Goal: Navigation & Orientation: Find specific page/section

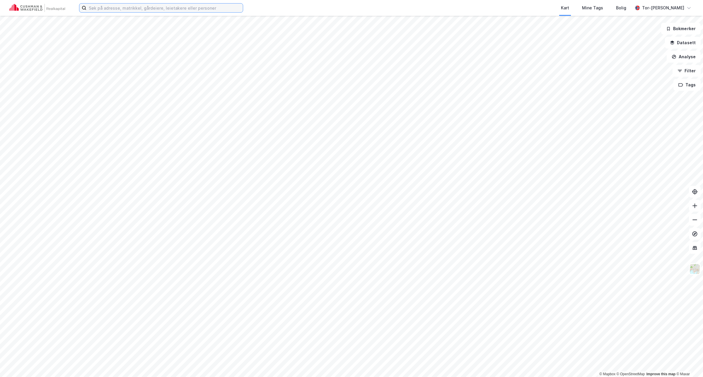
click at [103, 8] on input at bounding box center [164, 8] width 156 height 9
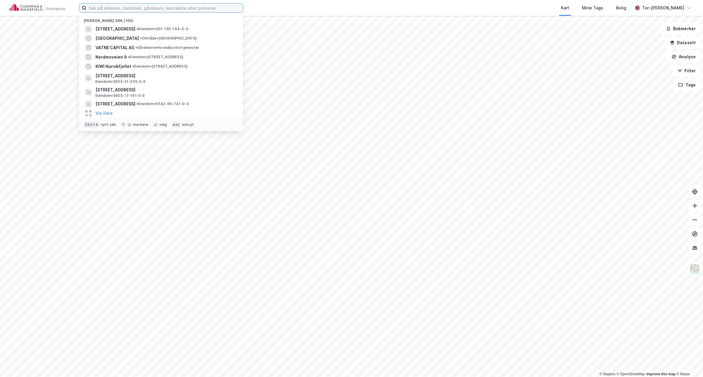
click at [97, 8] on input at bounding box center [164, 8] width 156 height 9
paste input "[STREET_ADDRESS]"
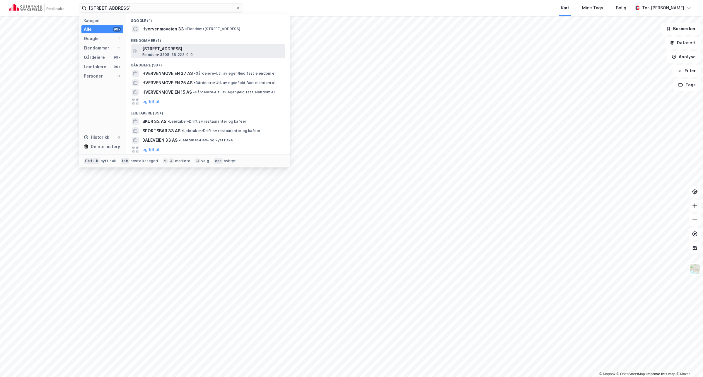
click at [165, 50] on span "[STREET_ADDRESS]" at bounding box center [212, 48] width 141 height 7
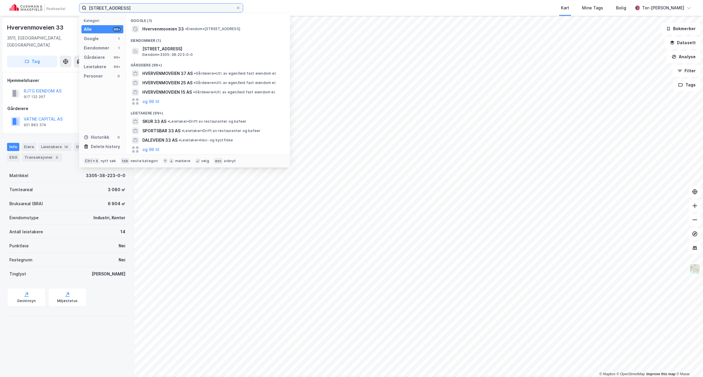
drag, startPoint x: 158, startPoint y: 11, endPoint x: -93, endPoint y: 45, distance: 253.9
click at [0, 45] on html "Hvervenmoveiene 33 Kategori Alle 99+ Google 1 Eiendommer 1 Gårdeiere 99+ Leieta…" at bounding box center [351, 188] width 703 height 377
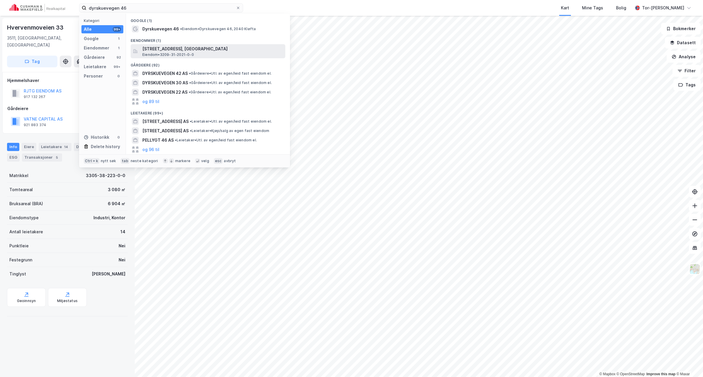
click at [197, 51] on span "[STREET_ADDRESS], [GEOGRAPHIC_DATA]" at bounding box center [212, 48] width 141 height 7
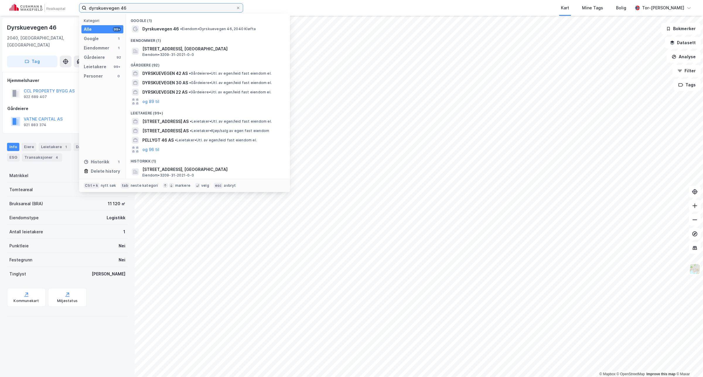
drag, startPoint x: 137, startPoint y: 7, endPoint x: -6, endPoint y: 52, distance: 149.2
click at [0, 52] on html "dyrskuevegen 46 Kategori Alle 99+ Google 1 Eiendommer 1 Gårdeiere 92 Leietakere…" at bounding box center [351, 188] width 703 height 377
paste input "[STREET_ADDRESS]"
type input "[STREET_ADDRESS]"
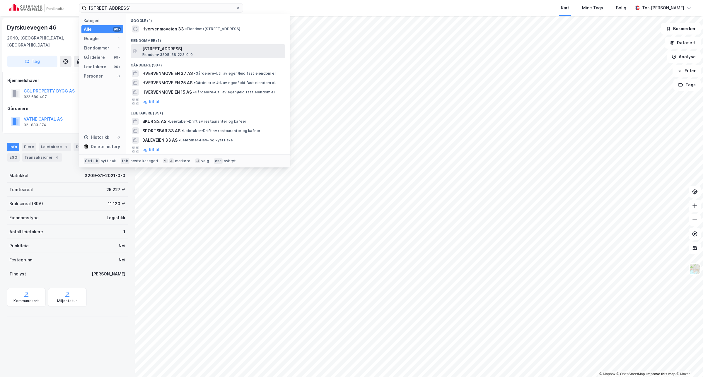
click at [175, 51] on span "[STREET_ADDRESS]" at bounding box center [212, 48] width 141 height 7
